Goal: Find specific page/section: Find specific page/section

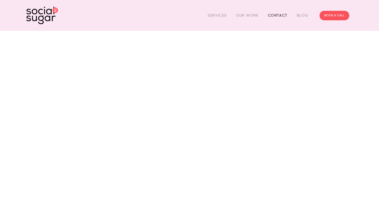
click at [283, 14] on link "Contact" at bounding box center [278, 15] width 20 height 8
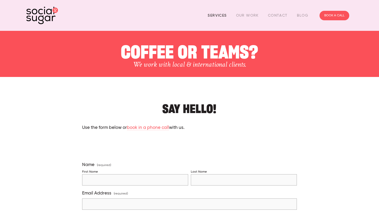
click at [212, 16] on link "Services" at bounding box center [217, 15] width 19 height 8
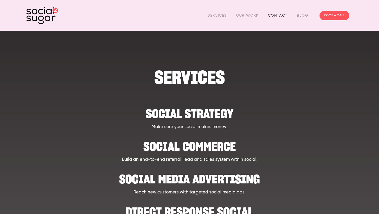
click at [282, 17] on link "Contact" at bounding box center [278, 15] width 20 height 8
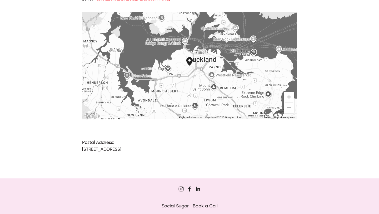
scroll to position [447, 0]
